Goal: Task Accomplishment & Management: Complete application form

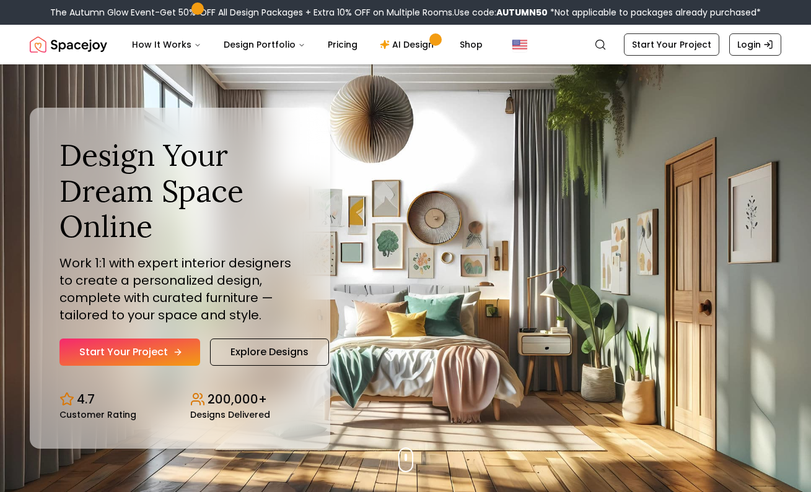
click at [168, 348] on link "Start Your Project" at bounding box center [129, 352] width 141 height 27
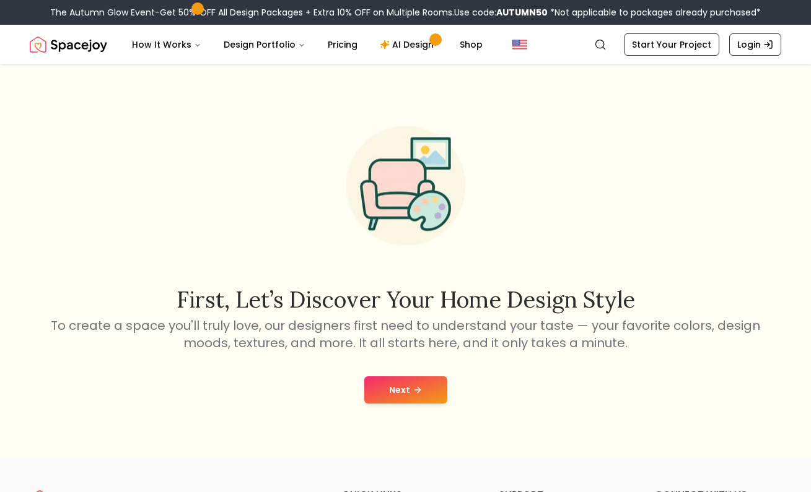
click at [407, 387] on button "Next" at bounding box center [405, 389] width 83 height 27
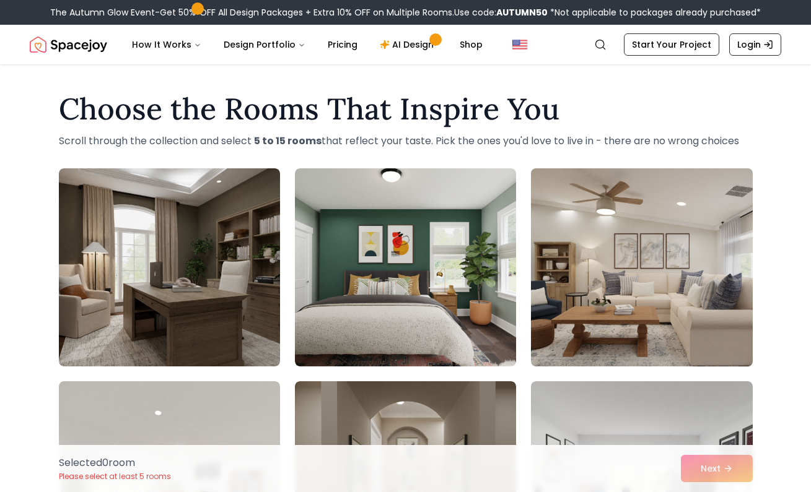
click at [568, 276] on img at bounding box center [641, 267] width 232 height 208
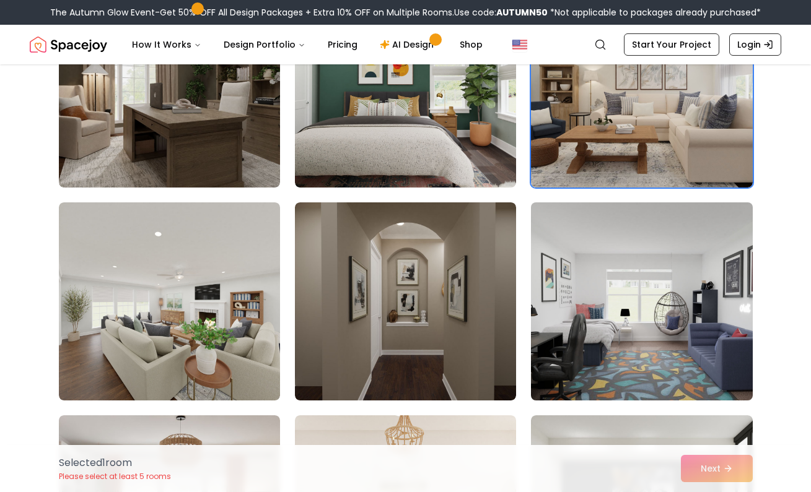
scroll to position [180, 0]
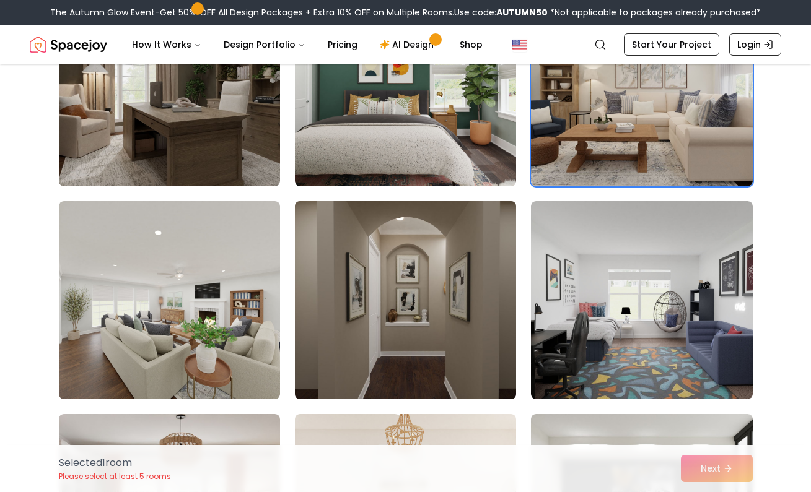
click at [433, 291] on img at bounding box center [405, 300] width 232 height 208
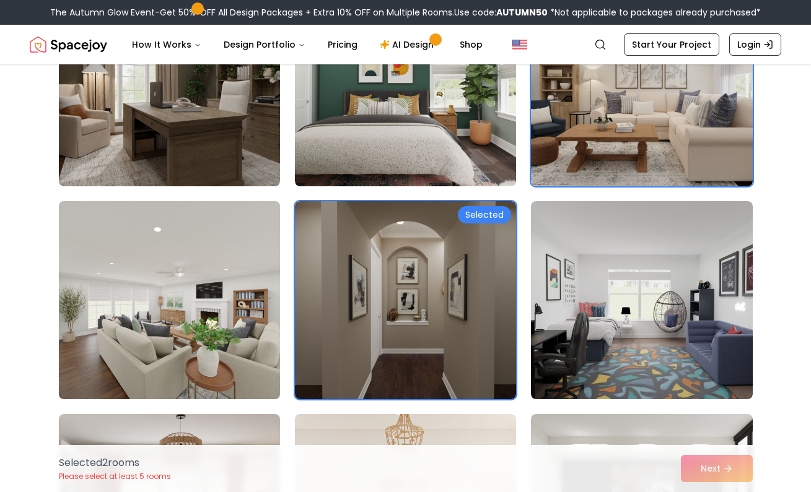
click at [200, 314] on img at bounding box center [169, 300] width 232 height 208
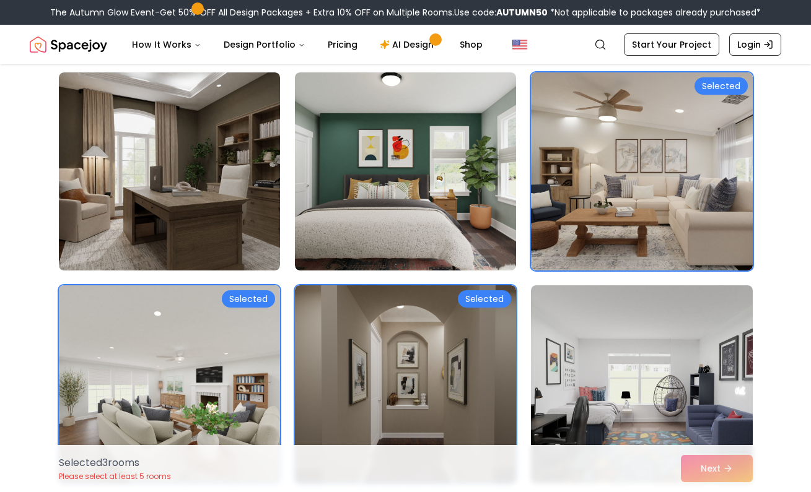
scroll to position [94, 0]
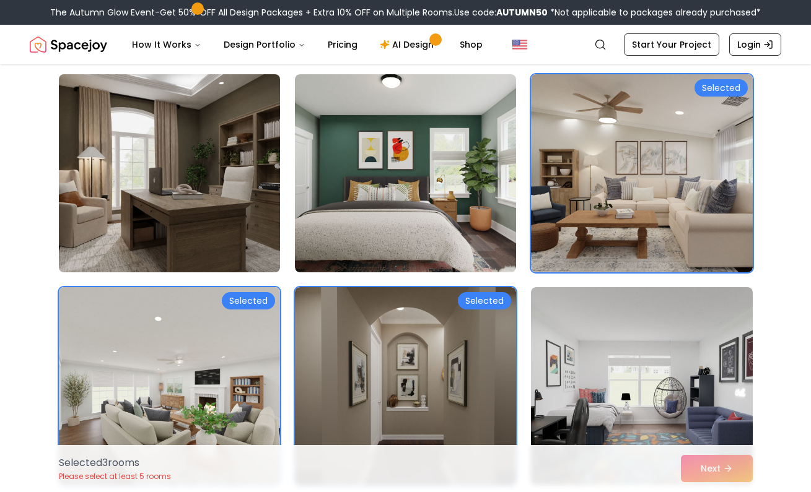
click at [147, 200] on img at bounding box center [169, 173] width 232 height 208
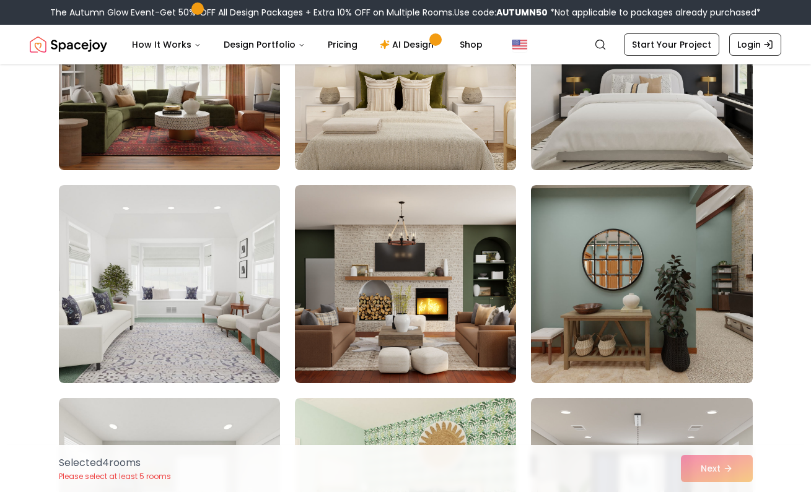
scroll to position [628, 0]
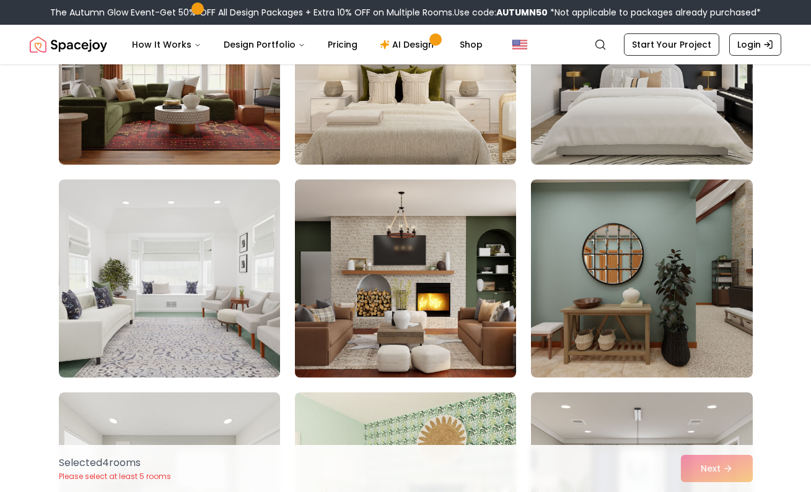
click at [423, 274] on img at bounding box center [405, 279] width 232 height 208
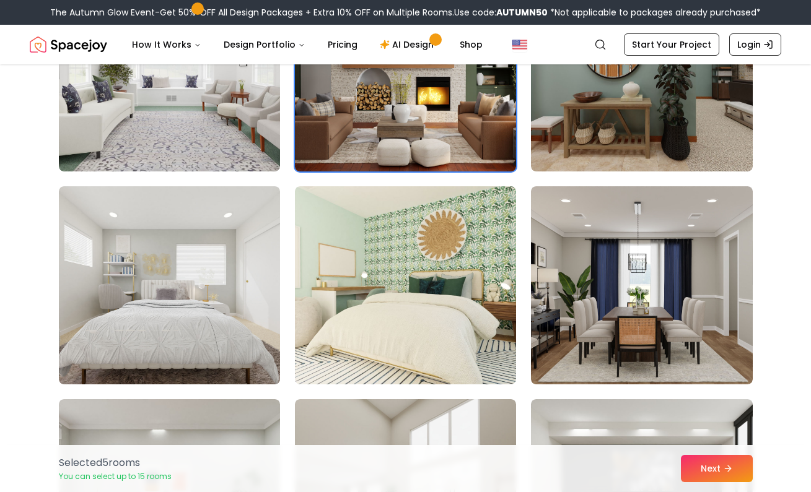
scroll to position [845, 0]
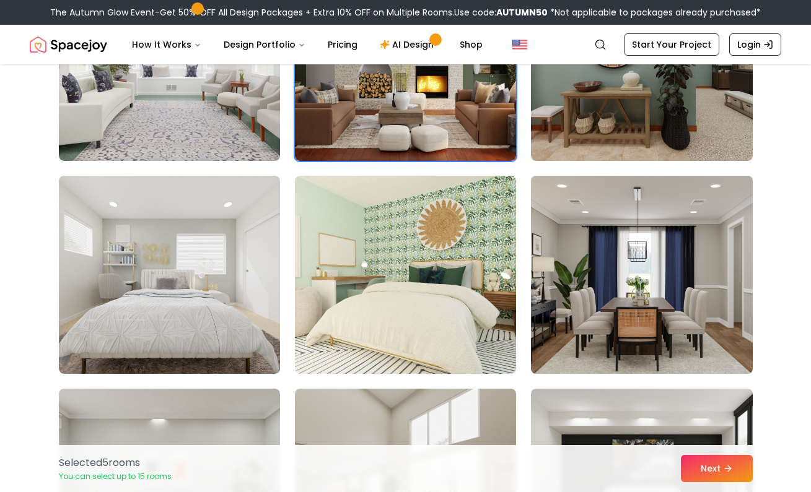
click at [642, 303] on img at bounding box center [641, 275] width 232 height 208
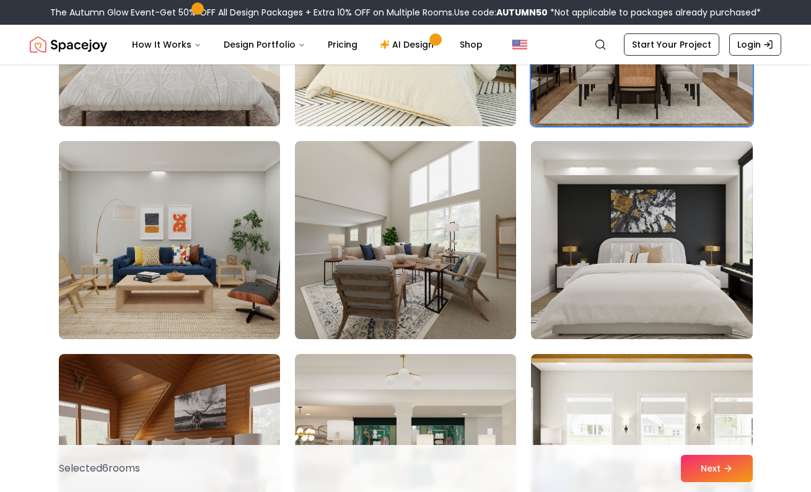
scroll to position [1099, 0]
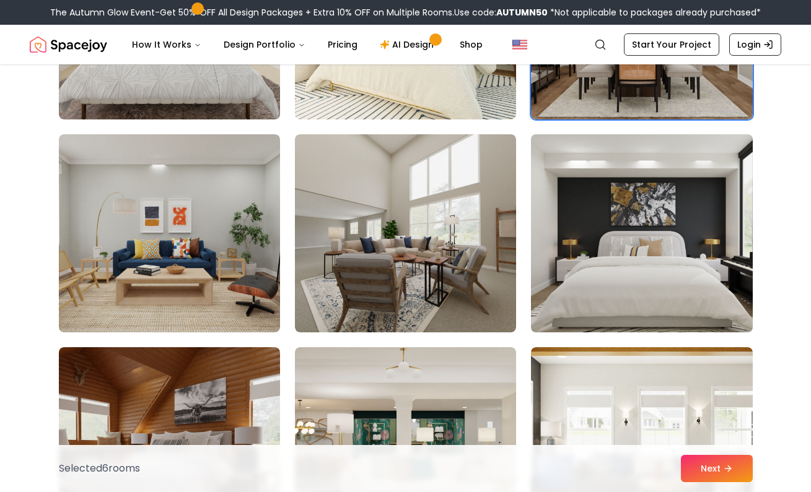
click at [606, 261] on img at bounding box center [641, 233] width 232 height 208
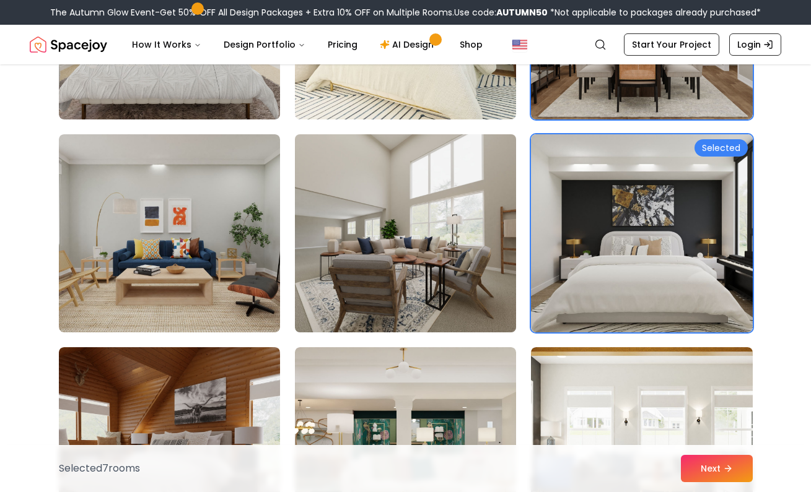
click at [428, 259] on img at bounding box center [405, 233] width 232 height 208
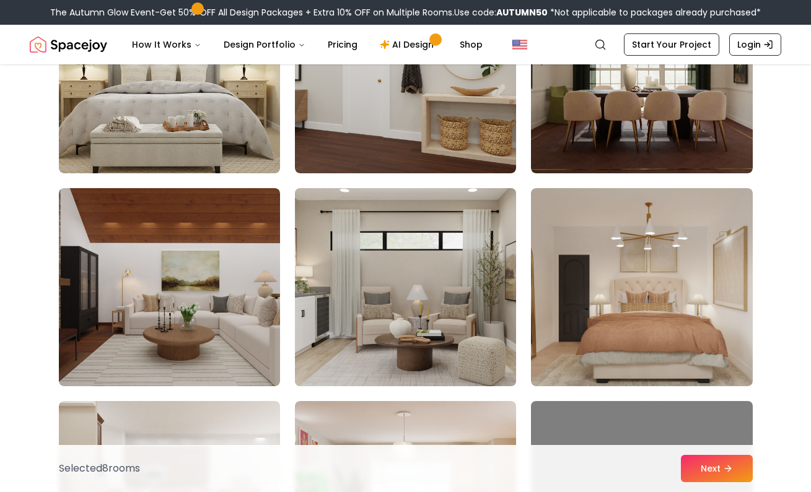
scroll to position [3176, 0]
